Goal: Information Seeking & Learning: Learn about a topic

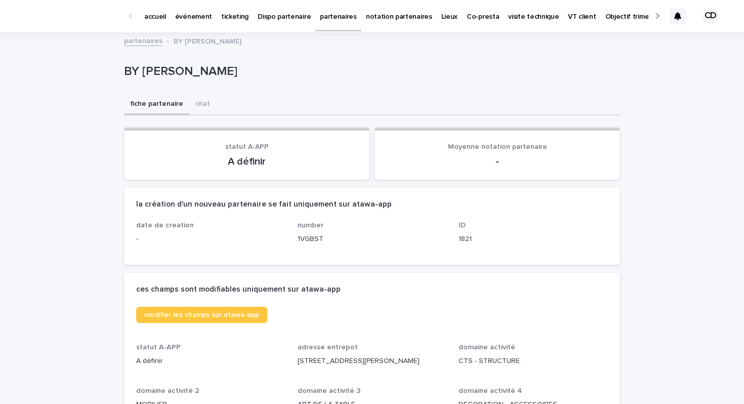
click at [179, 16] on p "événement" at bounding box center [193, 10] width 37 height 21
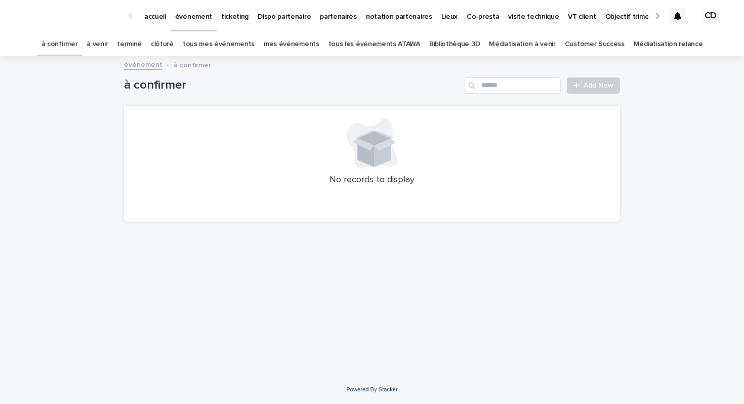
click at [373, 47] on link "tous les événements ATAWA" at bounding box center [375, 44] width 92 height 24
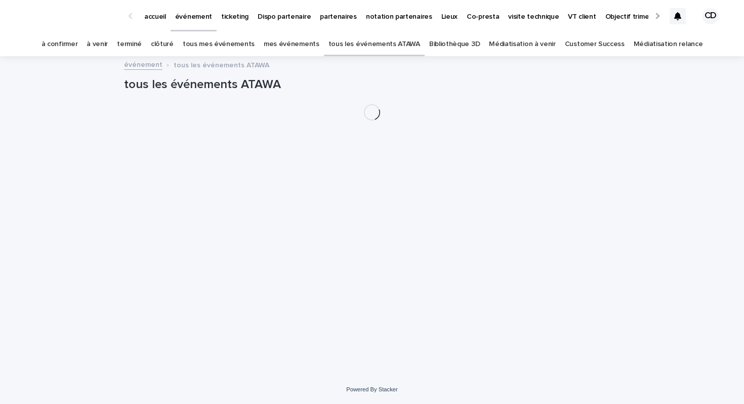
click at [452, 44] on link "Bibliothèque 3D" at bounding box center [454, 44] width 51 height 24
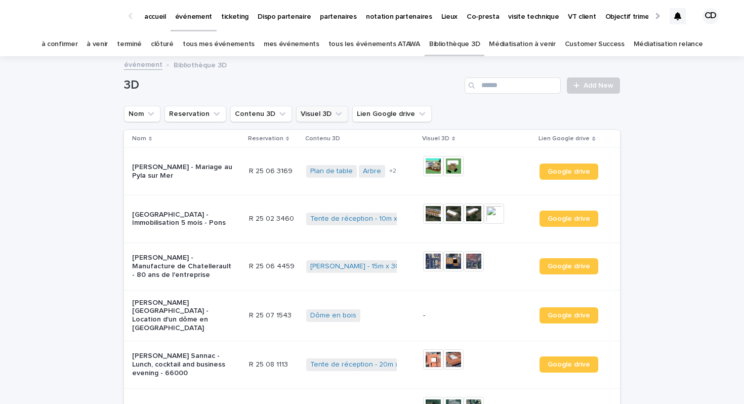
click at [318, 116] on button "Visuel 3D" at bounding box center [322, 114] width 52 height 16
click at [268, 116] on button "Contenu 3D" at bounding box center [261, 114] width 62 height 16
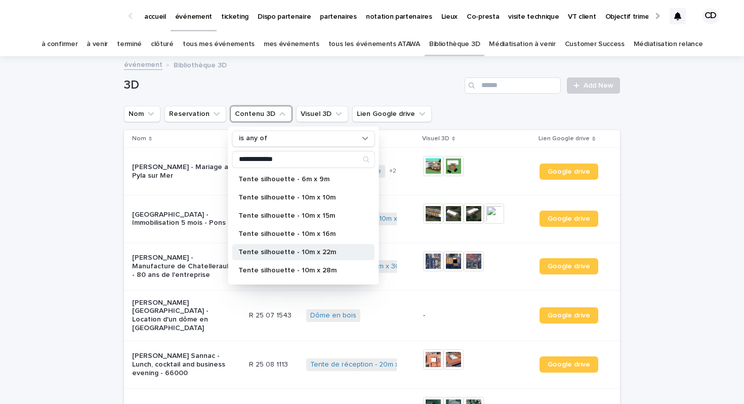
type input "**********"
click at [294, 253] on p "Tente silhouette - 10m x 22m" at bounding box center [298, 252] width 120 height 7
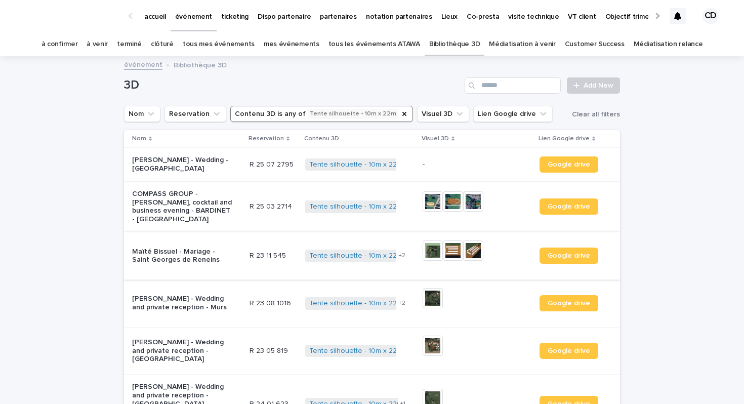
click at [473, 252] on img at bounding box center [473, 250] width 20 height 20
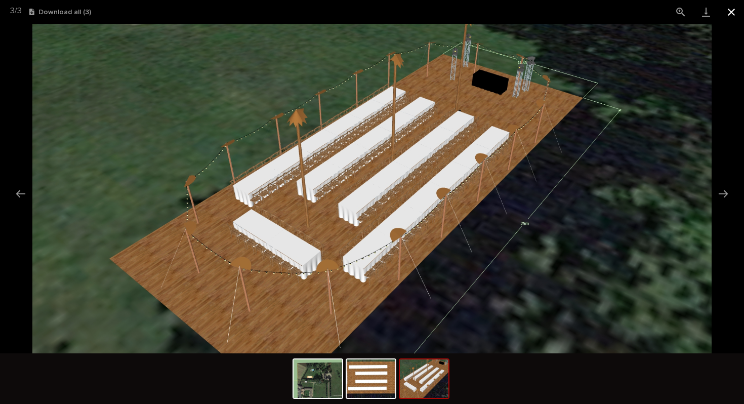
click at [729, 13] on button "Close gallery" at bounding box center [731, 12] width 25 height 24
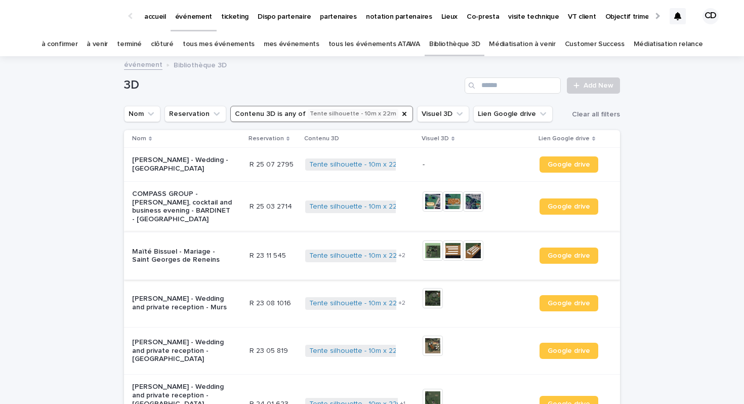
click at [453, 251] on img at bounding box center [453, 250] width 20 height 20
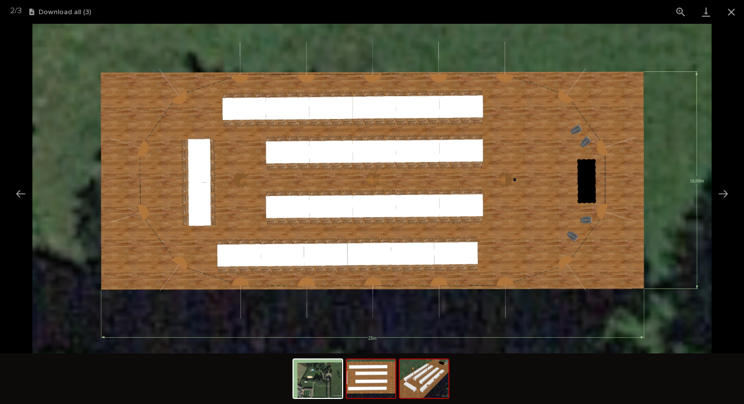
click at [420, 382] on img at bounding box center [424, 378] width 49 height 38
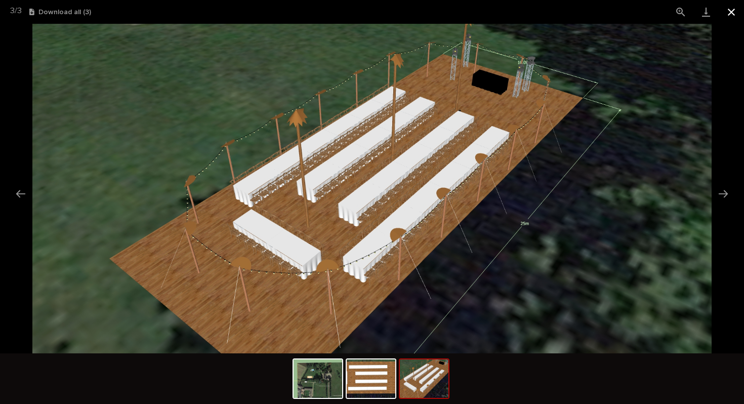
click at [737, 15] on button "Close gallery" at bounding box center [731, 12] width 25 height 24
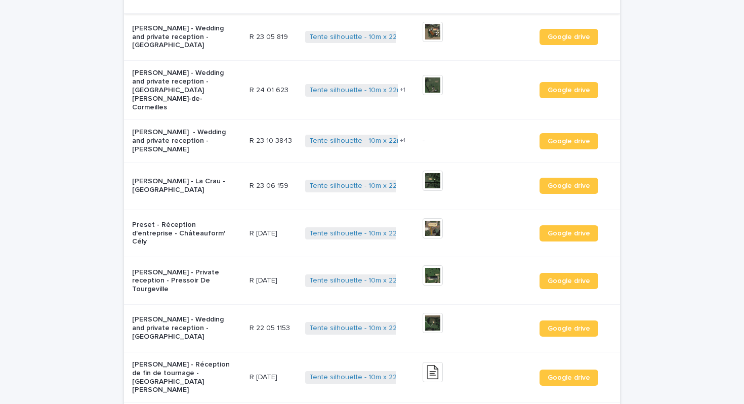
scroll to position [315, 0]
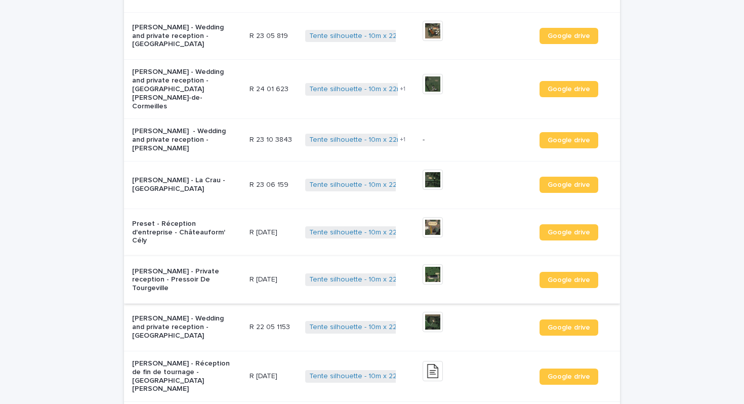
click at [430, 264] on img at bounding box center [433, 274] width 20 height 20
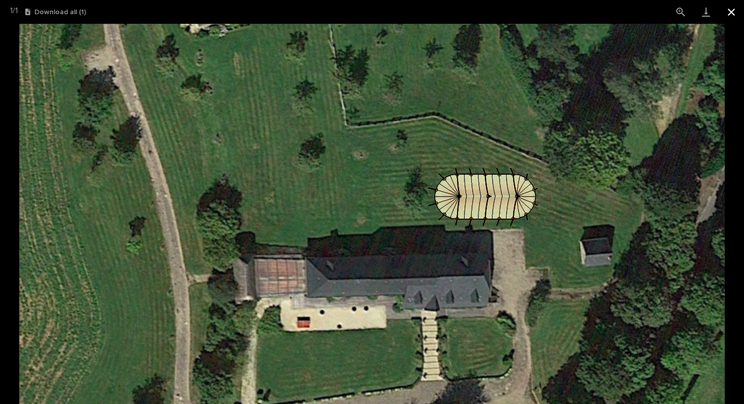
click at [730, 13] on button "Close gallery" at bounding box center [731, 12] width 25 height 24
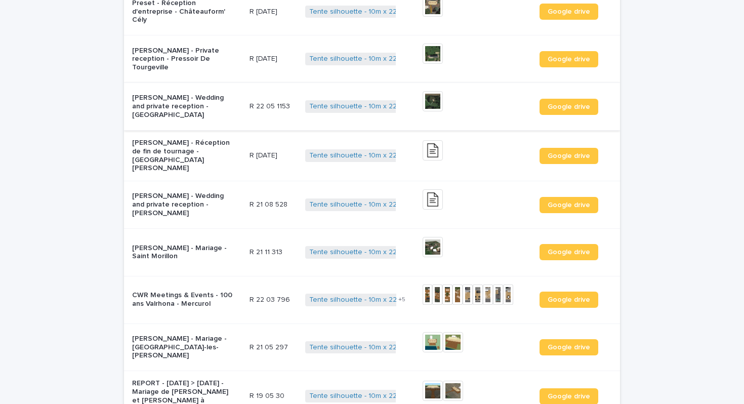
scroll to position [538, 0]
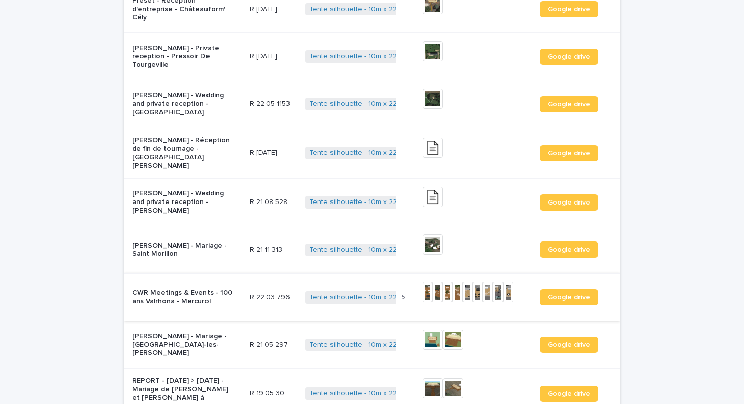
click at [429, 282] on img at bounding box center [428, 292] width 10 height 20
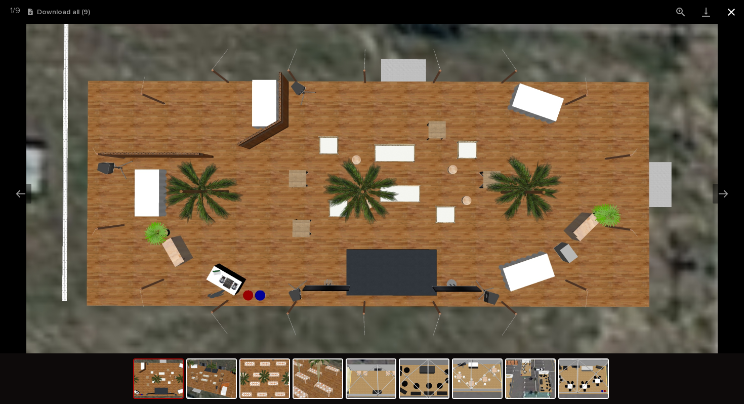
click at [728, 14] on button "Close gallery" at bounding box center [731, 12] width 25 height 24
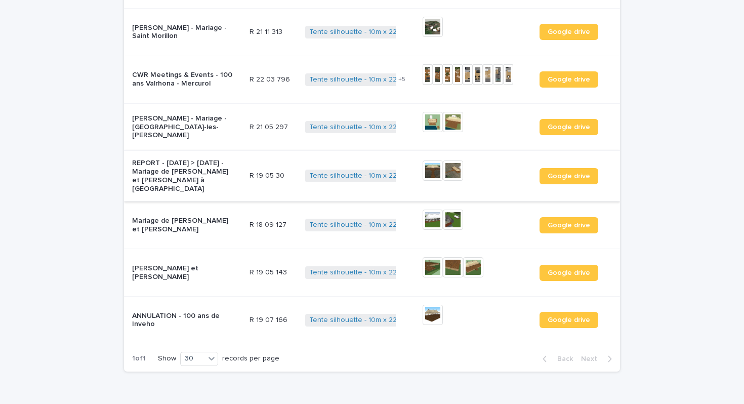
scroll to position [760, 0]
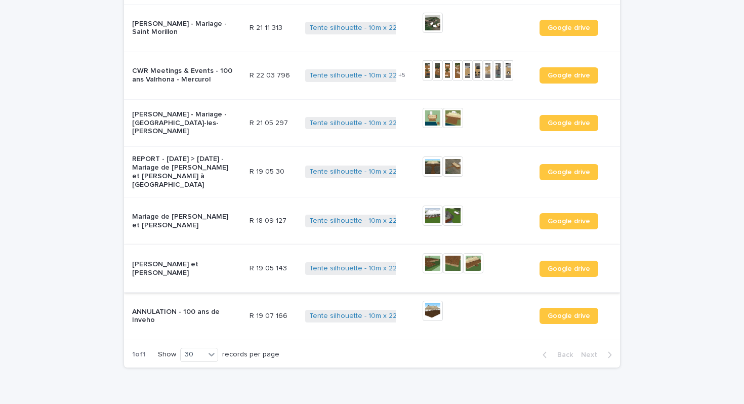
click at [438, 253] on img at bounding box center [433, 263] width 20 height 20
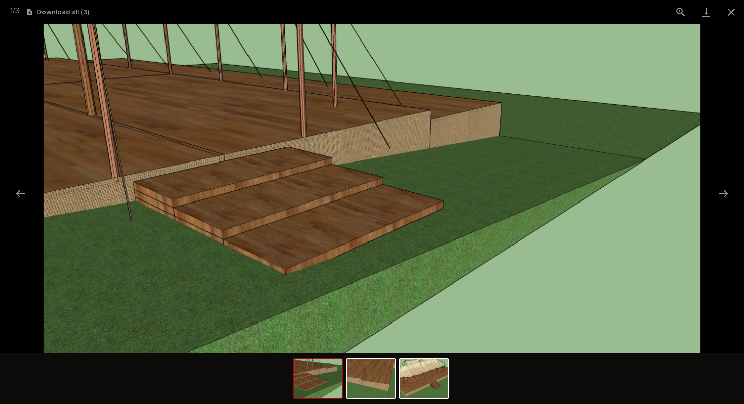
click at [305, 385] on img at bounding box center [318, 378] width 49 height 38
click at [738, 10] on button "Close gallery" at bounding box center [731, 12] width 25 height 24
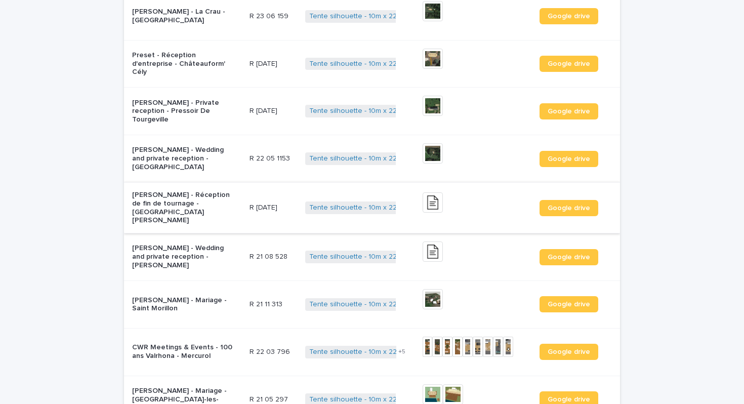
scroll to position [482, 0]
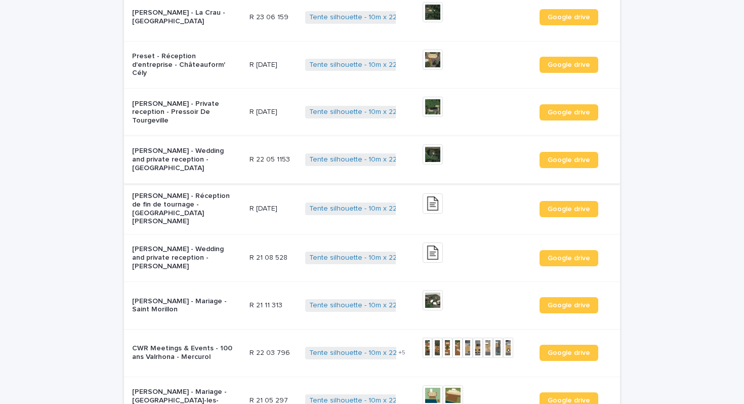
click at [436, 144] on img at bounding box center [433, 154] width 20 height 20
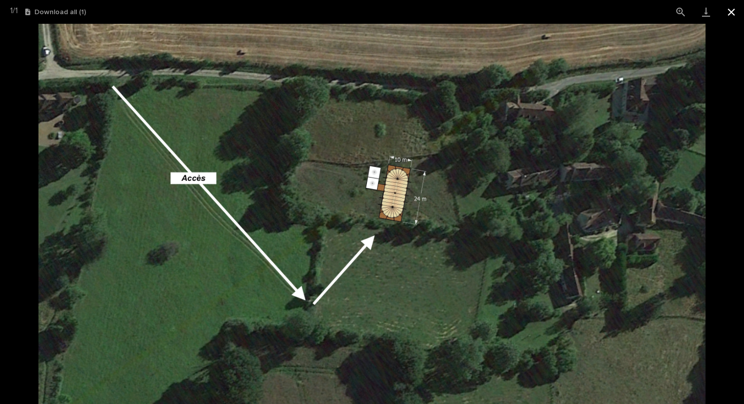
click at [733, 15] on button "Close gallery" at bounding box center [731, 12] width 25 height 24
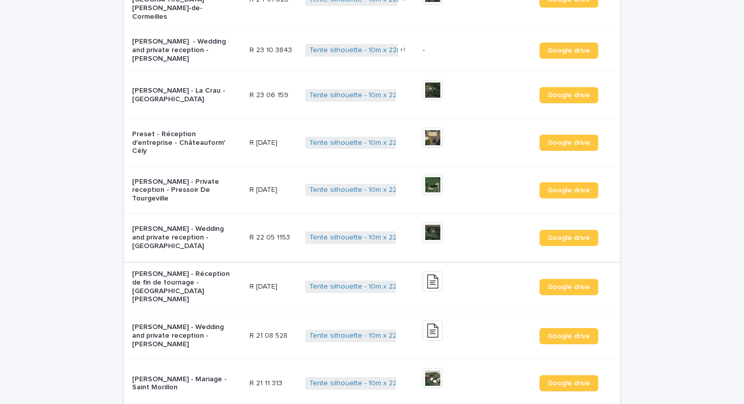
scroll to position [405, 0]
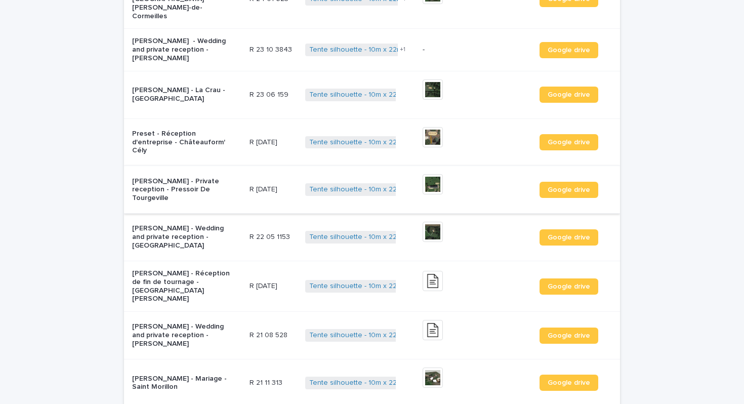
click at [431, 174] on img at bounding box center [433, 184] width 20 height 20
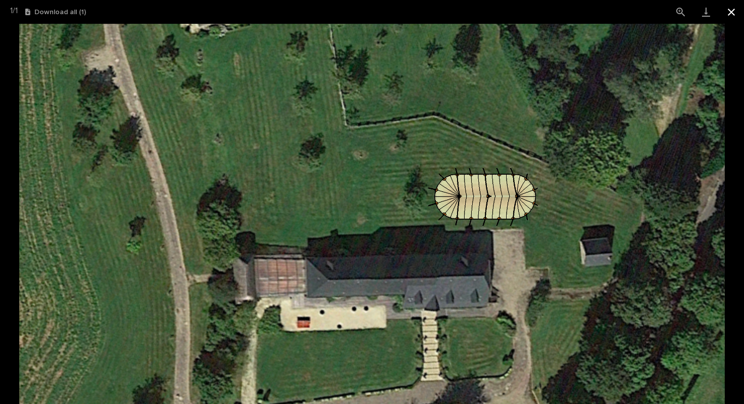
click at [730, 9] on button "Close gallery" at bounding box center [731, 12] width 25 height 24
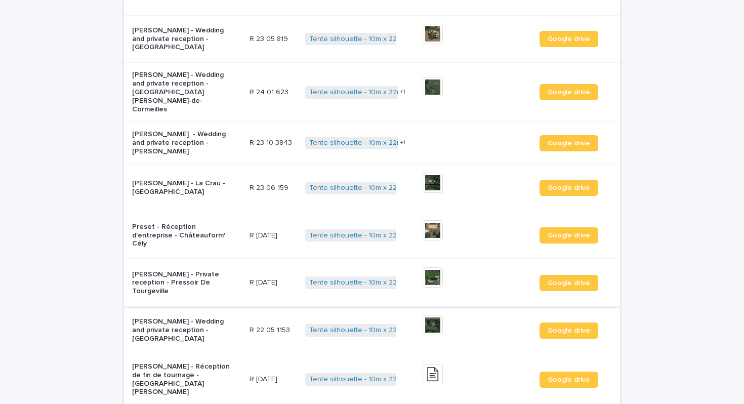
scroll to position [308, 0]
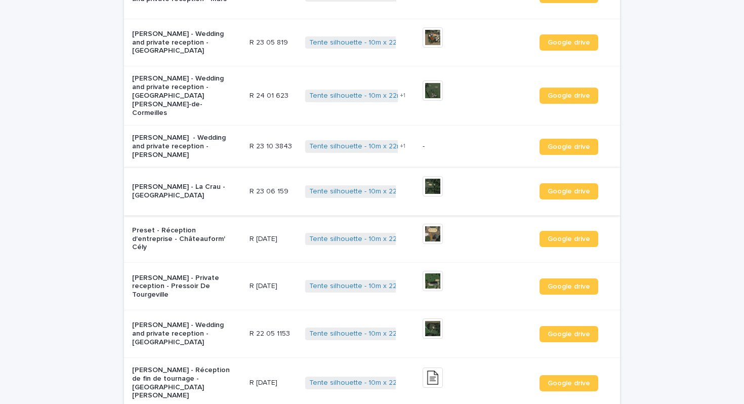
click at [432, 176] on img at bounding box center [433, 186] width 20 height 20
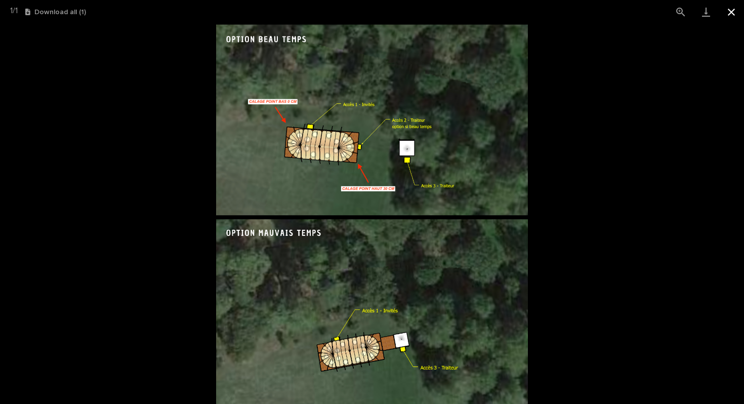
click at [730, 13] on button "Close gallery" at bounding box center [731, 12] width 25 height 24
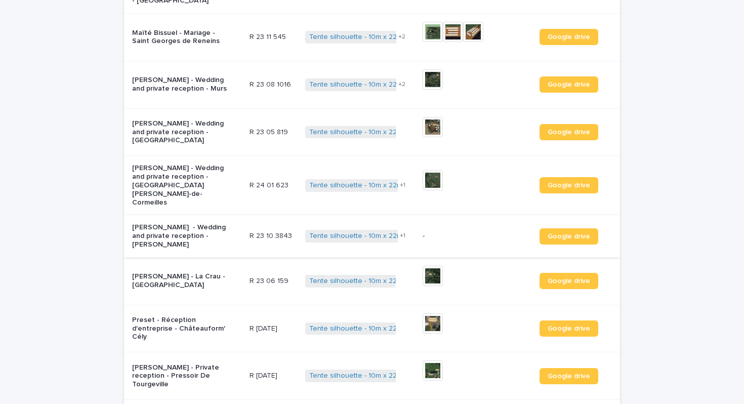
scroll to position [218, 0]
click at [427, 126] on img at bounding box center [433, 127] width 20 height 20
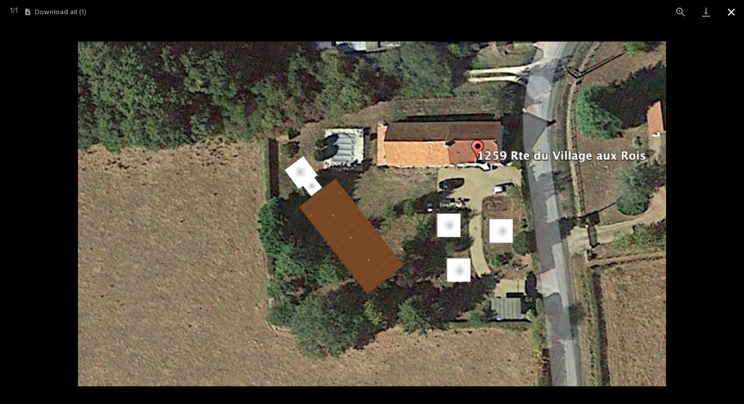
click at [731, 13] on button "Close gallery" at bounding box center [731, 12] width 25 height 24
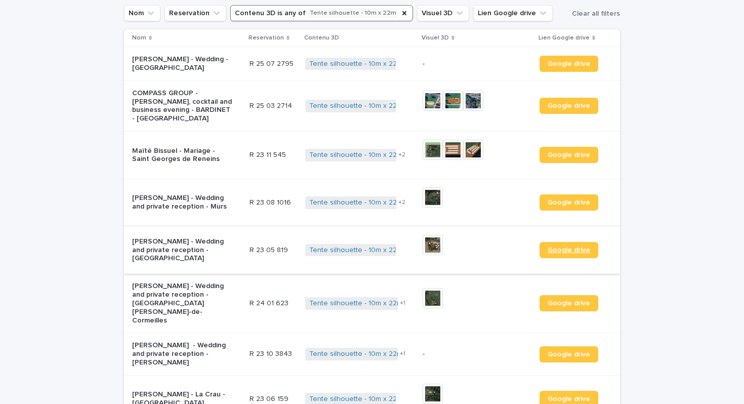
scroll to position [99, 0]
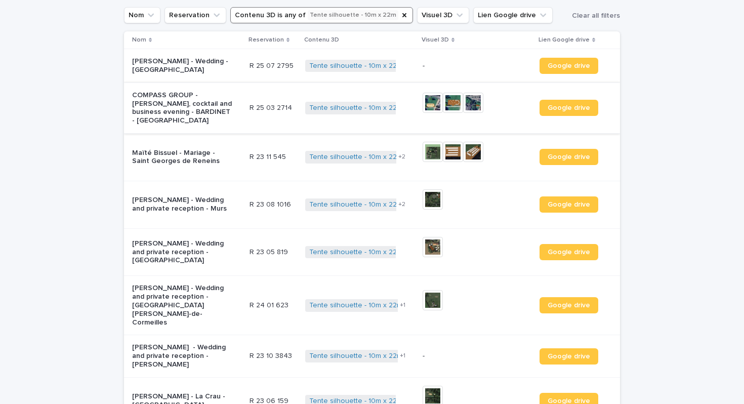
click at [450, 94] on img at bounding box center [453, 103] width 20 height 20
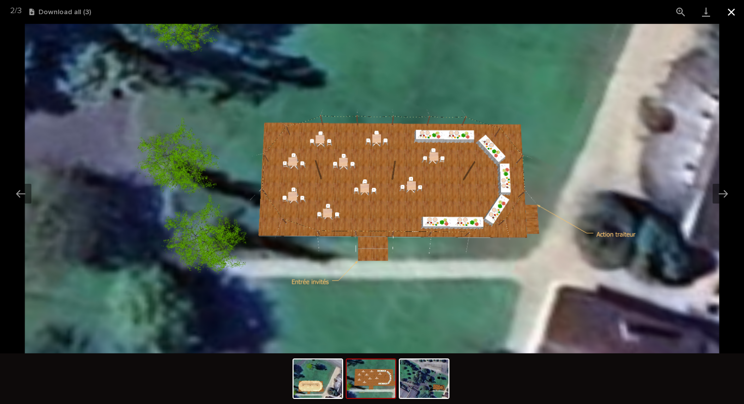
click at [732, 14] on button "Close gallery" at bounding box center [731, 12] width 25 height 24
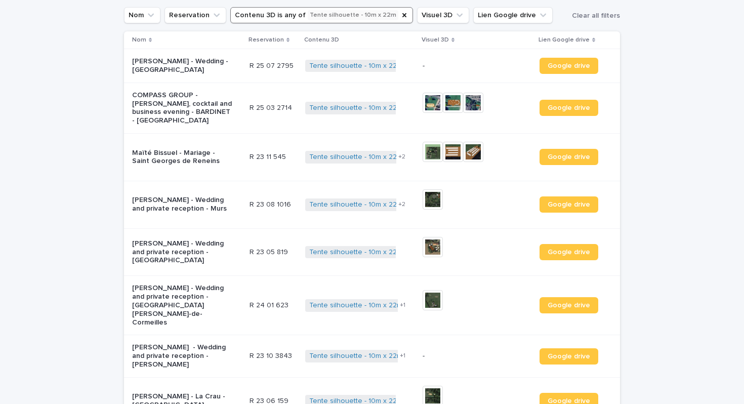
click at [426, 68] on p "-" at bounding box center [473, 66] width 101 height 9
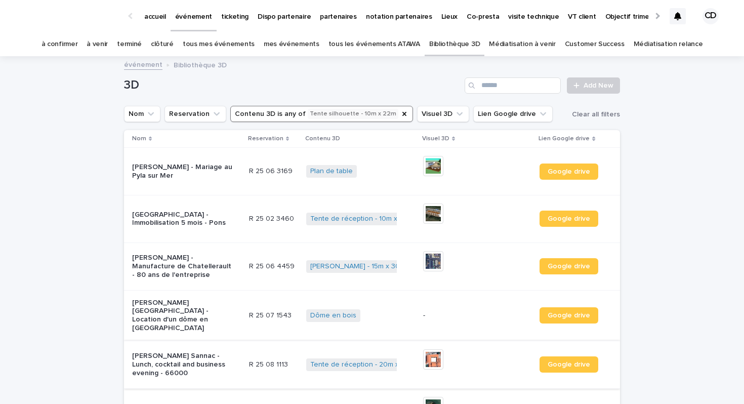
scroll to position [32, 0]
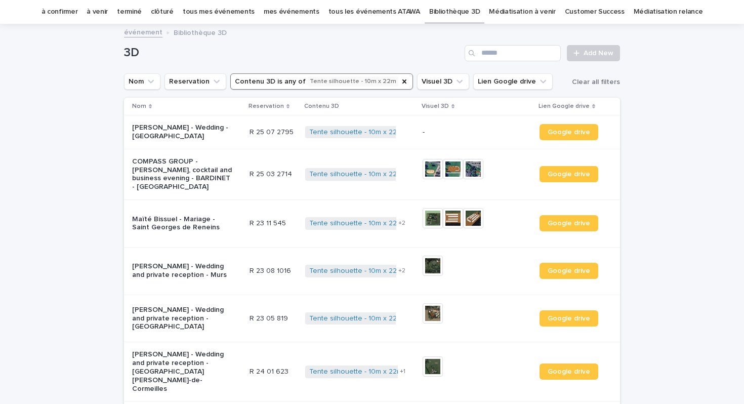
click at [177, 230] on p "Maïté Bissuel - Mariage - Saint Georges de Reneins" at bounding box center [182, 223] width 101 height 17
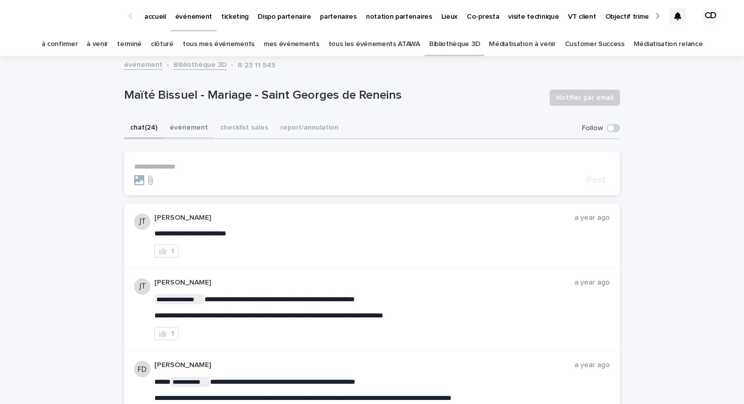
click at [181, 128] on button "événement" at bounding box center [189, 128] width 51 height 21
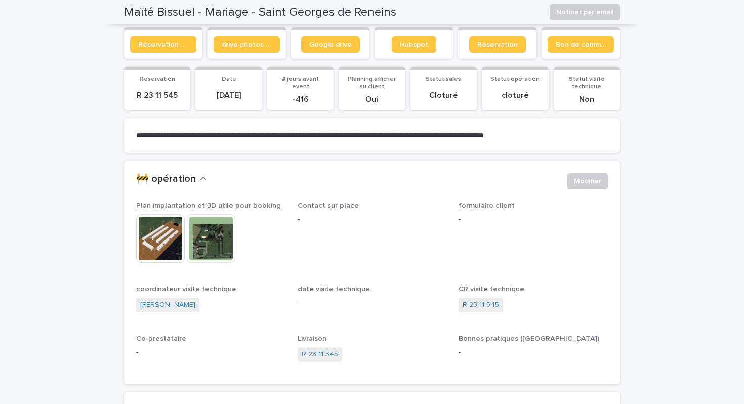
scroll to position [106, 0]
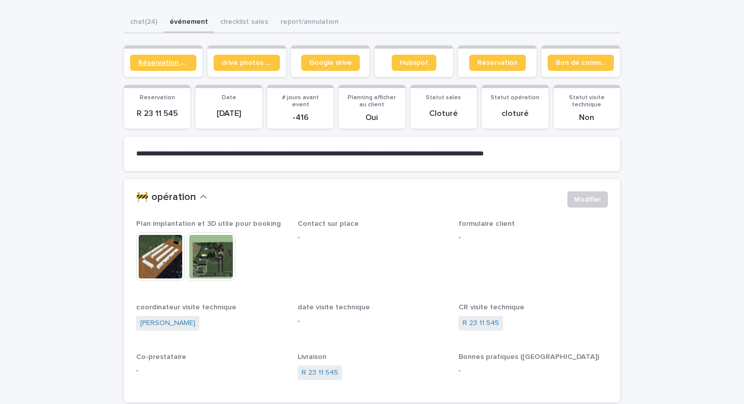
click at [172, 64] on span "Réservation client" at bounding box center [163, 62] width 50 height 7
click at [158, 247] on img at bounding box center [160, 256] width 49 height 49
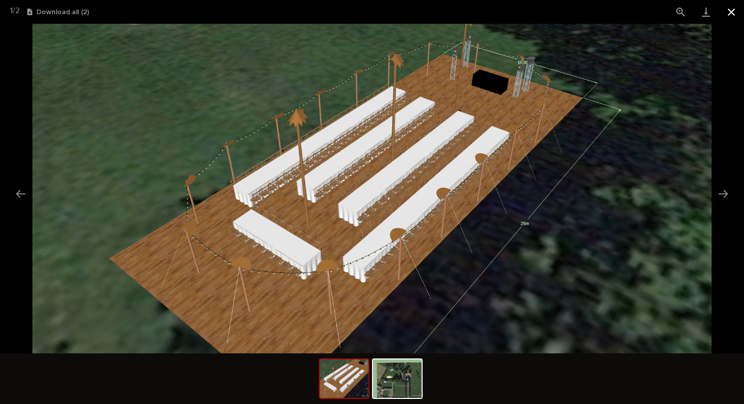
click at [736, 10] on button "Close gallery" at bounding box center [731, 12] width 25 height 24
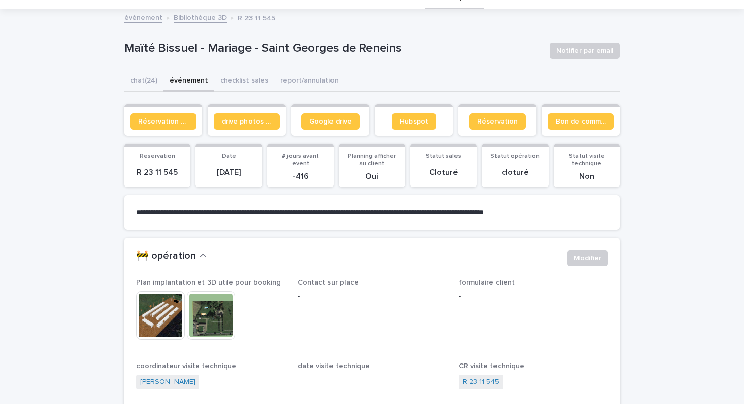
scroll to position [38, 0]
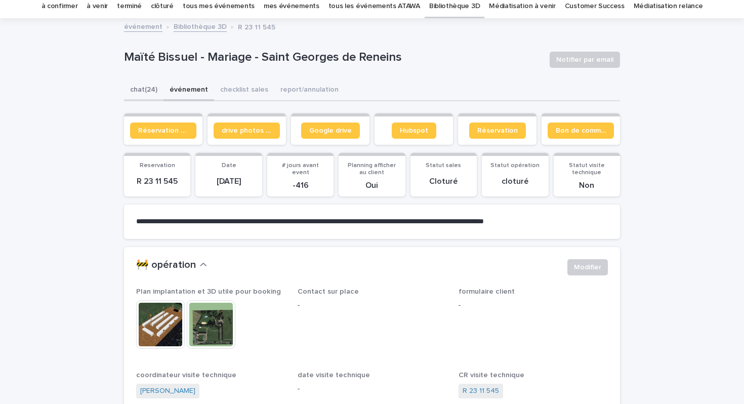
click at [136, 83] on button "chat (24)" at bounding box center [143, 90] width 39 height 21
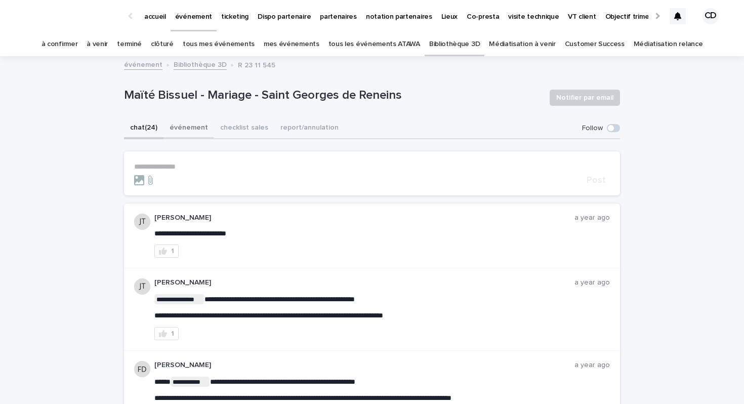
click at [194, 129] on button "événement" at bounding box center [189, 128] width 51 height 21
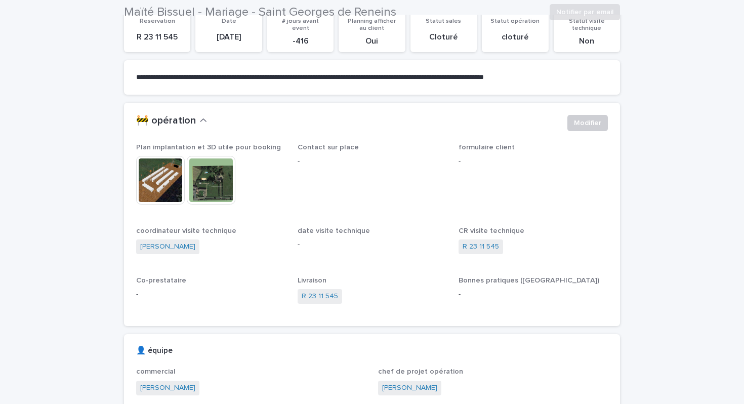
scroll to position [185, 0]
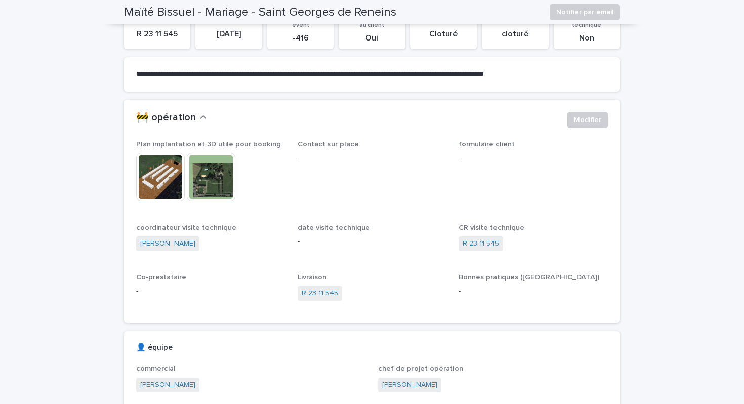
click at [158, 181] on img at bounding box center [160, 177] width 49 height 49
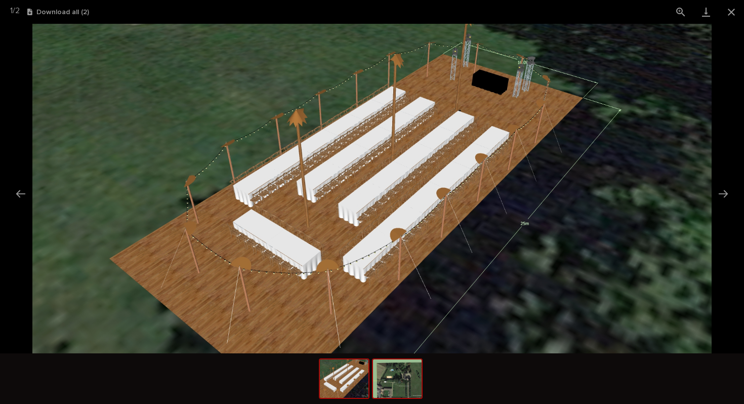
click at [396, 384] on img at bounding box center [397, 378] width 49 height 38
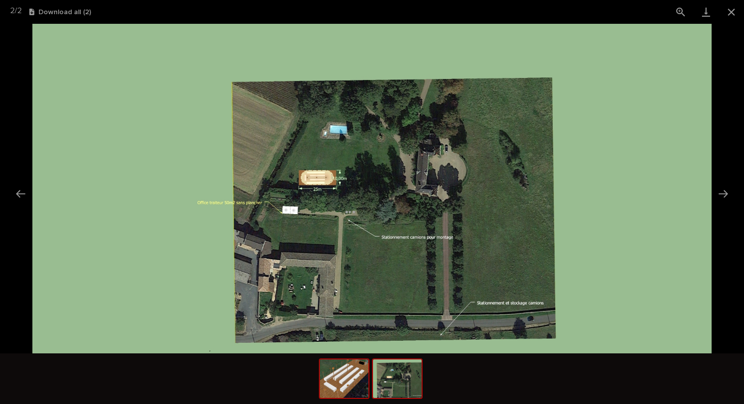
click at [324, 389] on img at bounding box center [344, 378] width 49 height 38
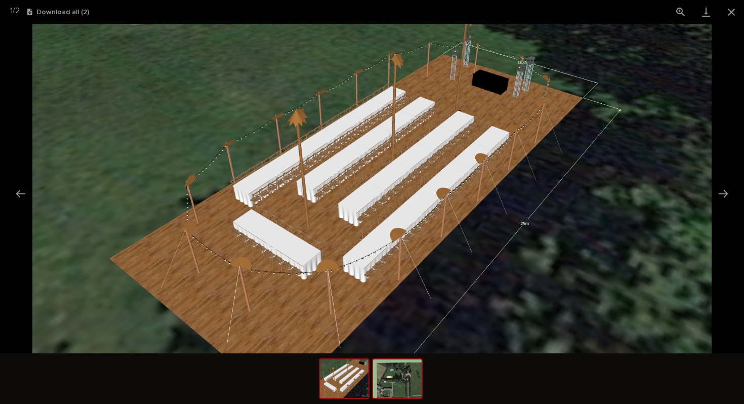
click at [385, 392] on img at bounding box center [397, 378] width 49 height 38
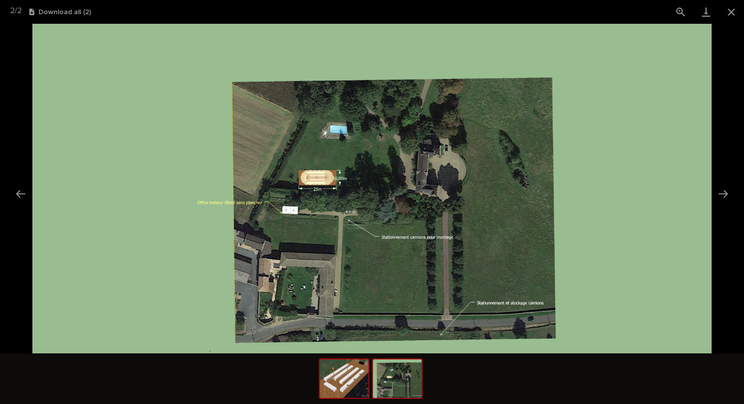
click at [348, 392] on img at bounding box center [344, 378] width 49 height 38
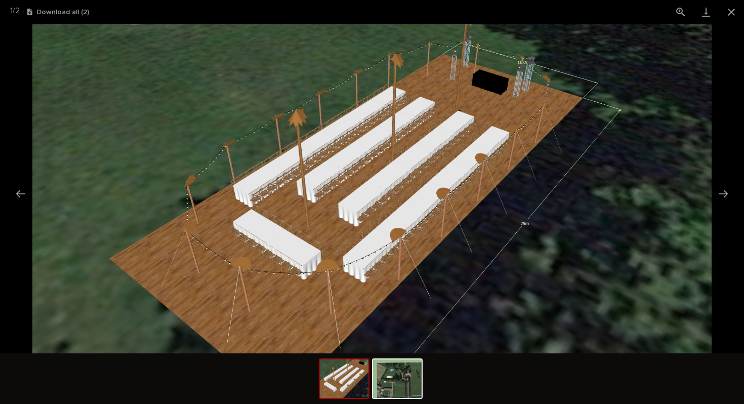
scroll to position [0, 0]
